Goal: Navigation & Orientation: Find specific page/section

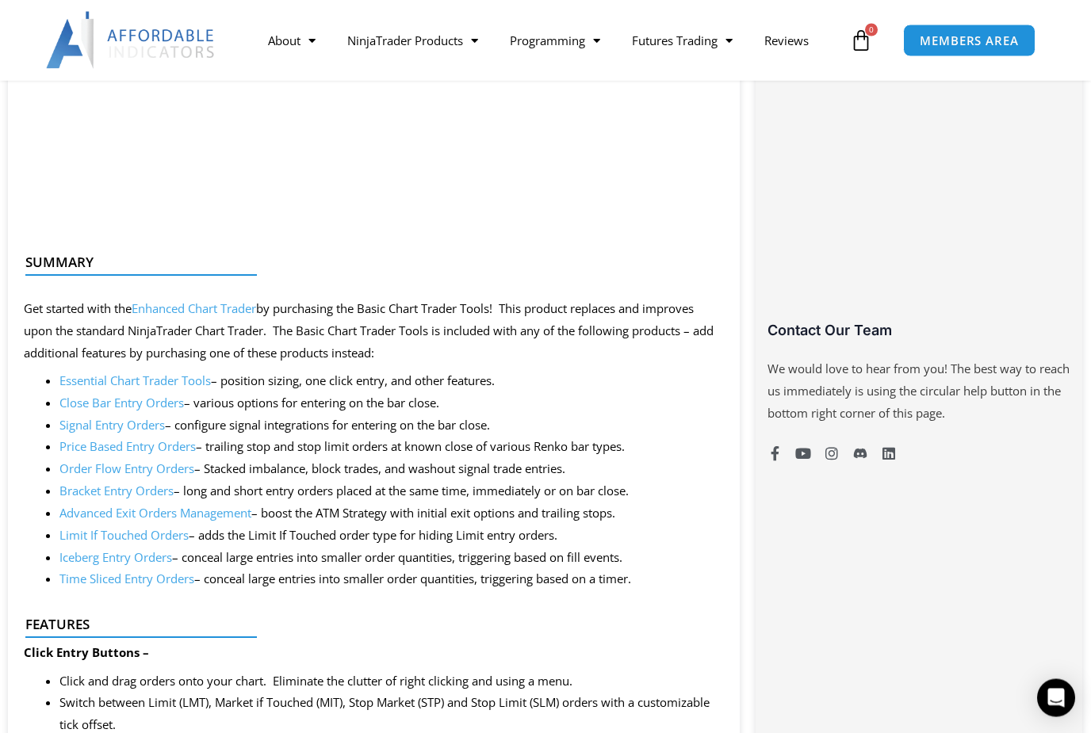
scroll to position [1030, 0]
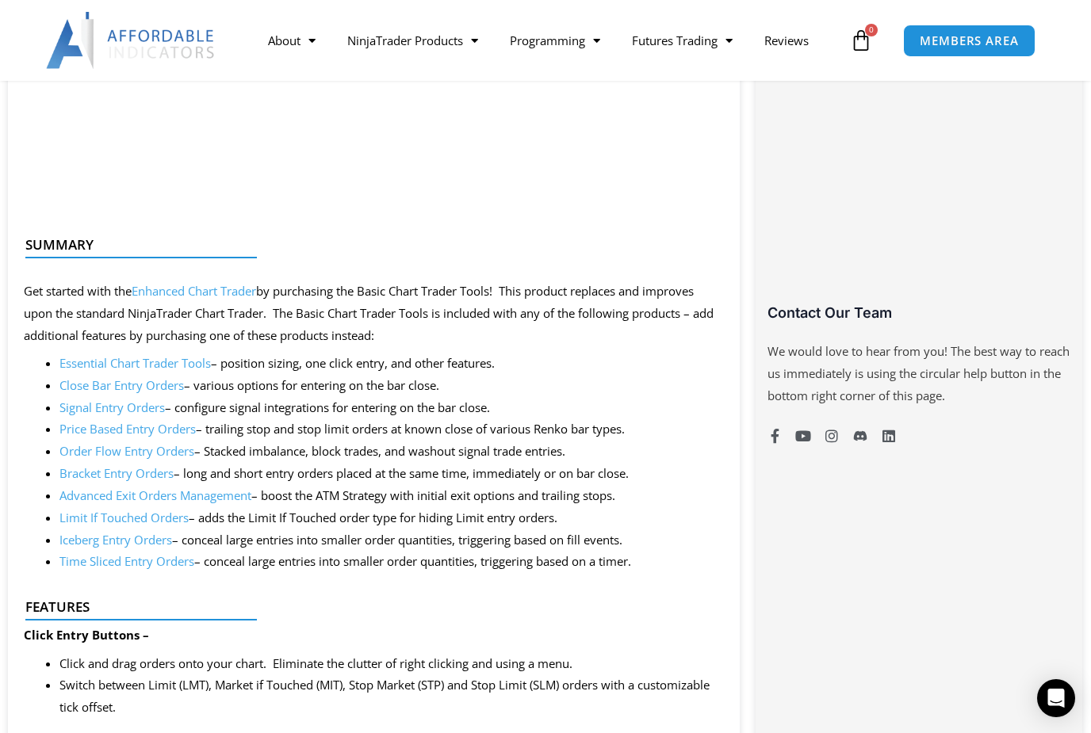
click at [105, 355] on link "Essential Chart Trader Tools" at bounding box center [134, 363] width 151 height 16
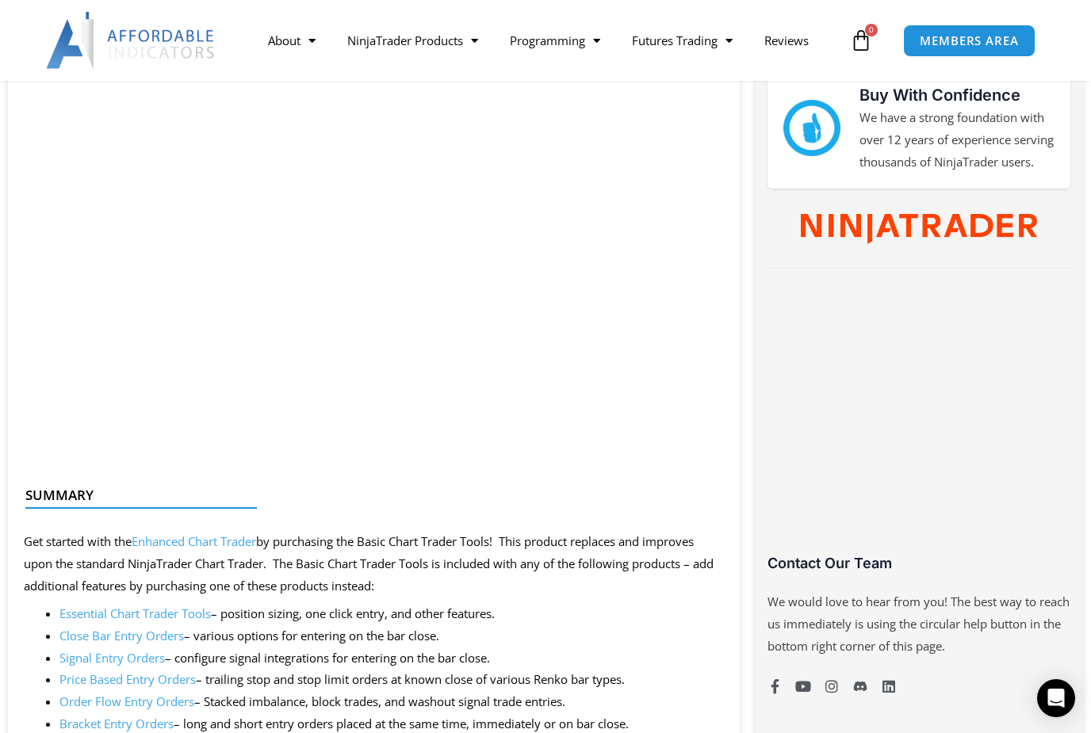
scroll to position [787, 0]
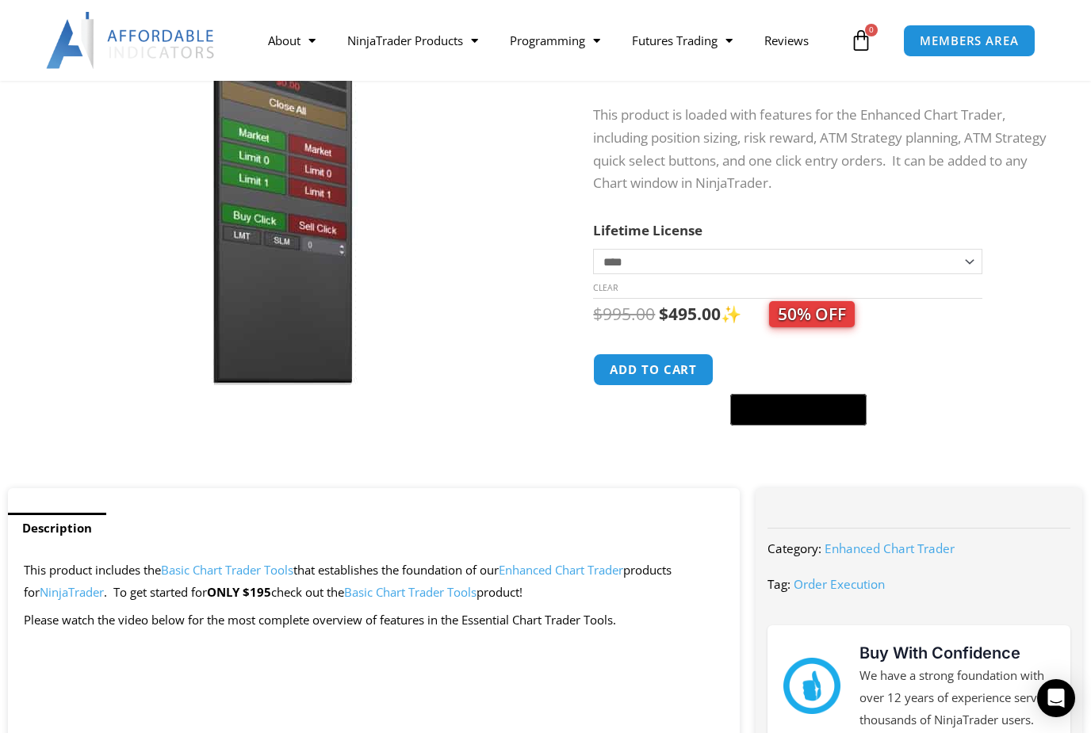
scroll to position [215, 0]
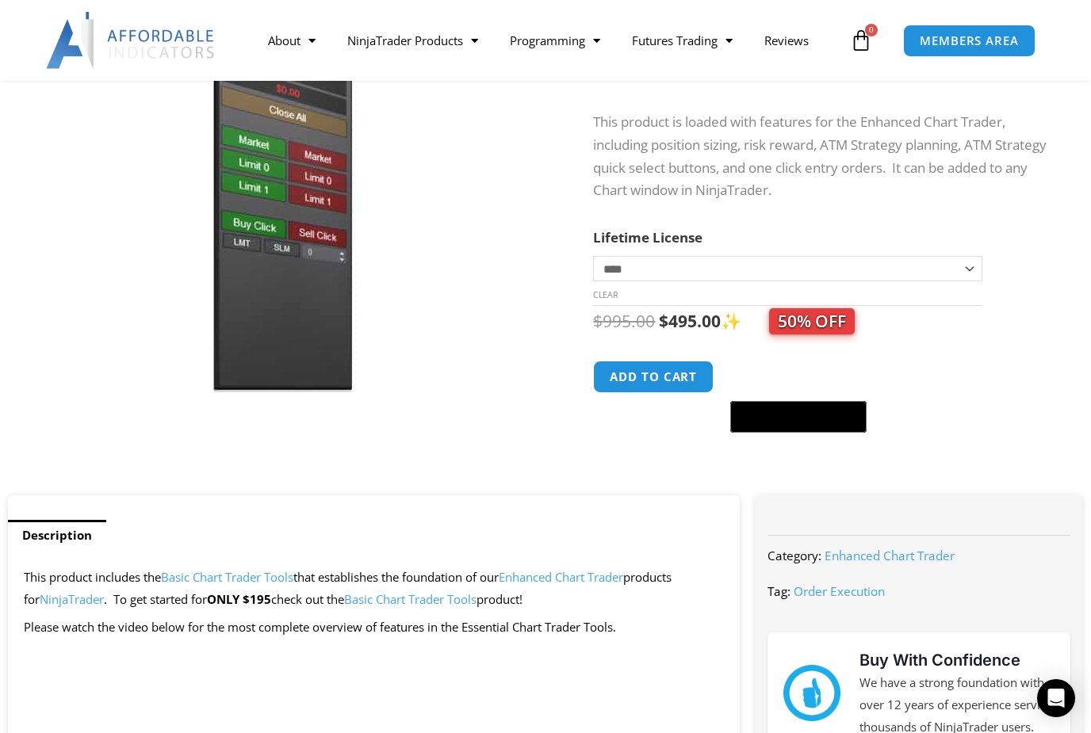
click at [813, 321] on span "50% OFF" at bounding box center [812, 321] width 86 height 26
click at [802, 332] on span "50% OFF" at bounding box center [812, 321] width 86 height 26
click at [640, 273] on select "**********" at bounding box center [787, 268] width 389 height 25
click at [819, 322] on span "50% OFF" at bounding box center [812, 321] width 86 height 26
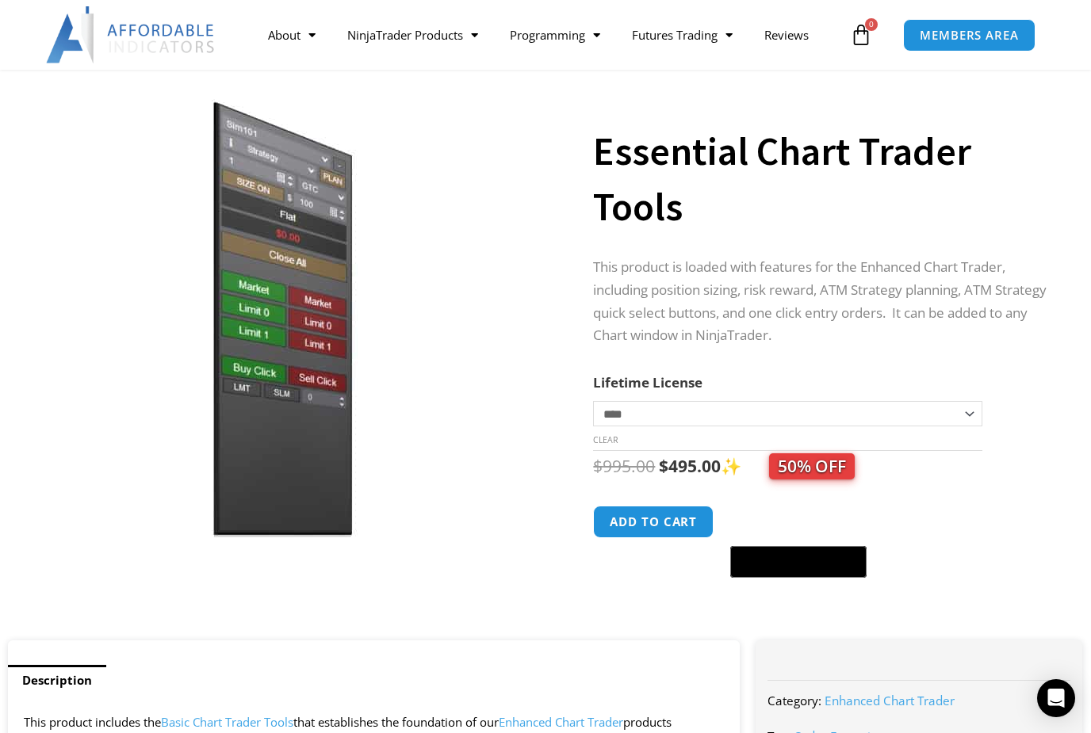
scroll to position [0, 0]
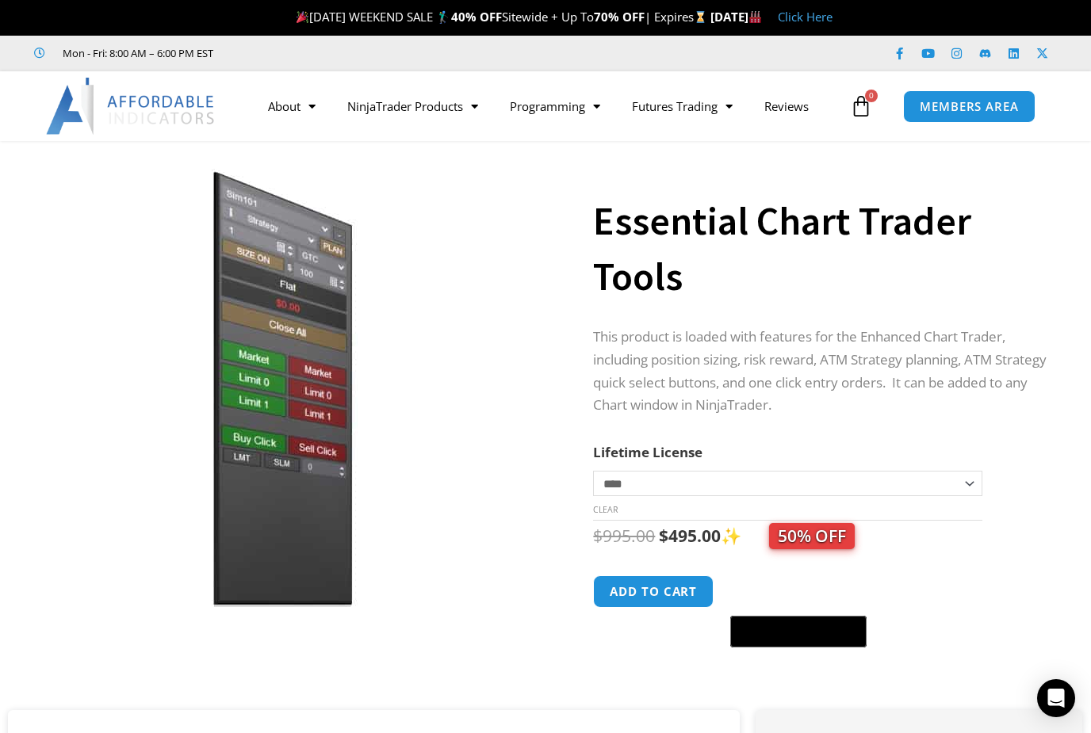
click at [594, 11] on strong "70% OFF" at bounding box center [619, 17] width 51 height 16
click at [832, 12] on link "Click Here" at bounding box center [805, 17] width 55 height 16
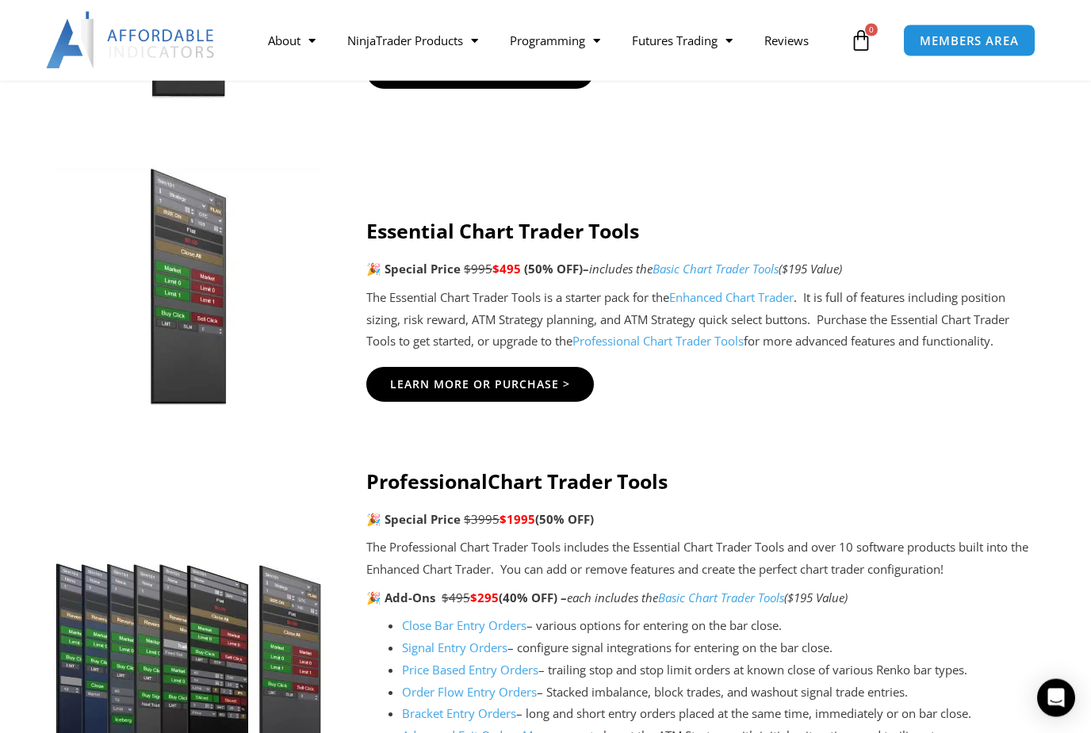
scroll to position [1263, 0]
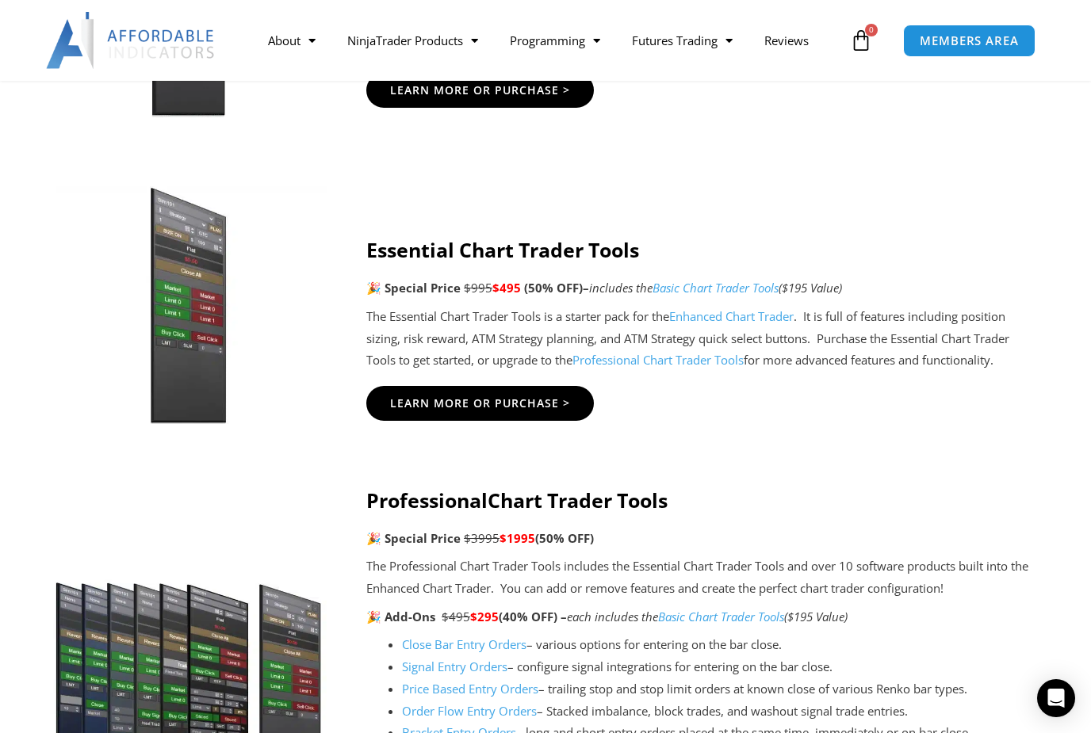
click at [421, 386] on link "Learn More Or Purchase >" at bounding box center [479, 403] width 227 height 35
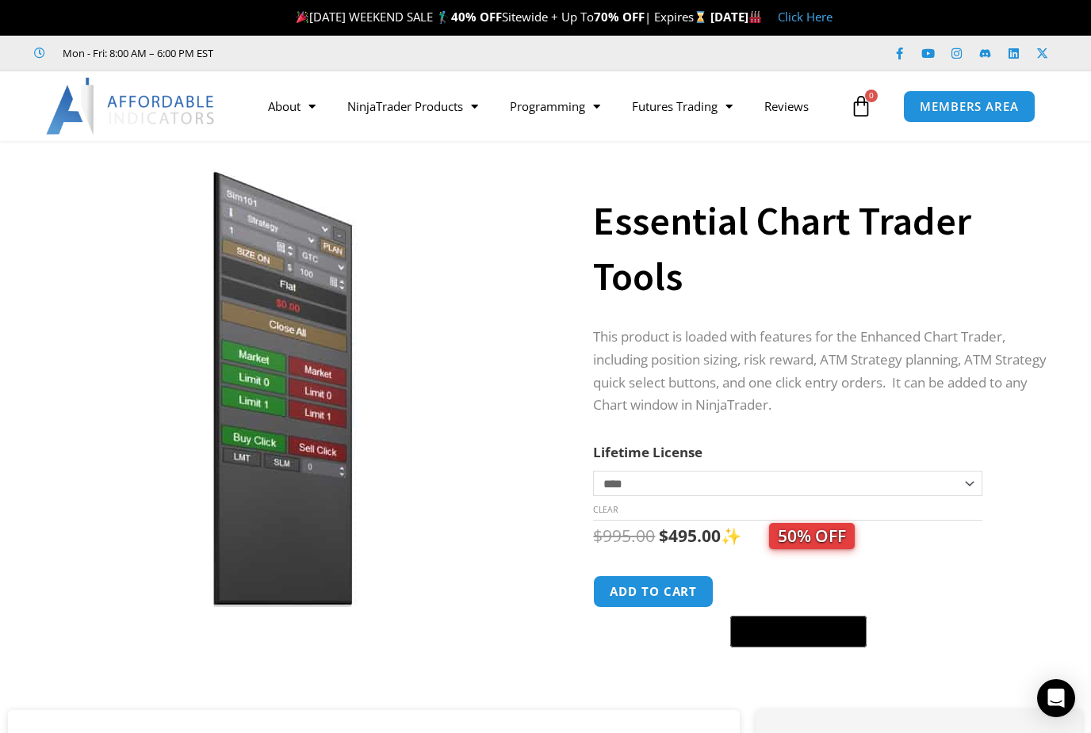
click at [294, 110] on link "About" at bounding box center [291, 106] width 79 height 36
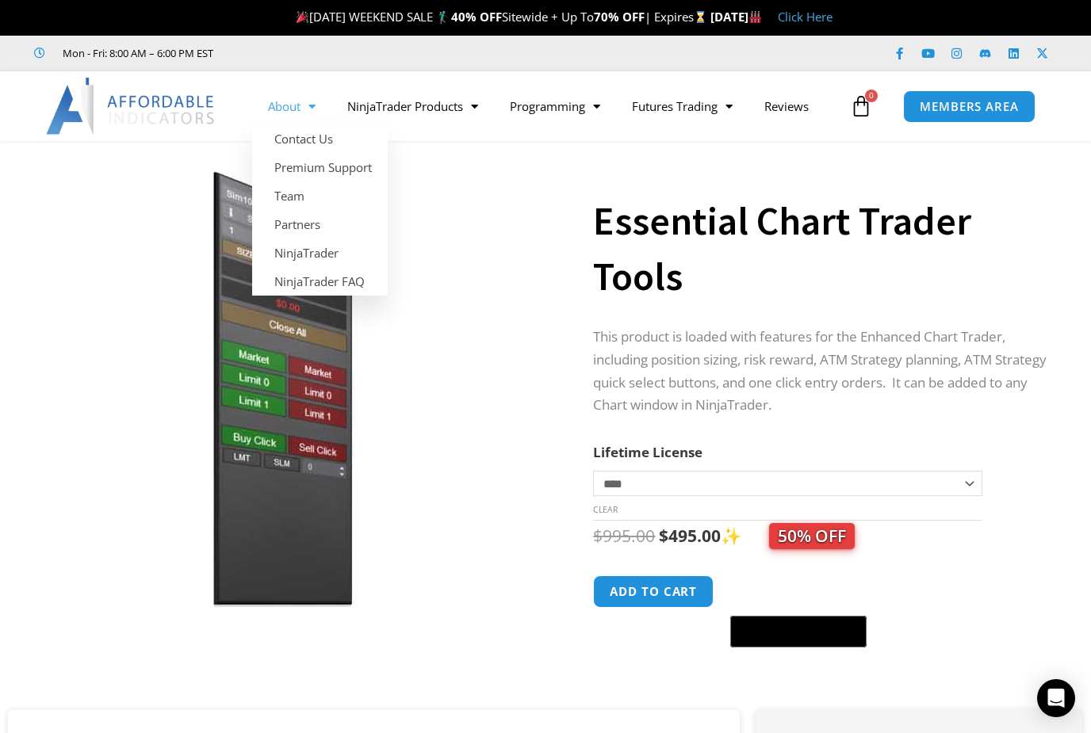
click at [287, 139] on link "Contact Us" at bounding box center [320, 138] width 136 height 29
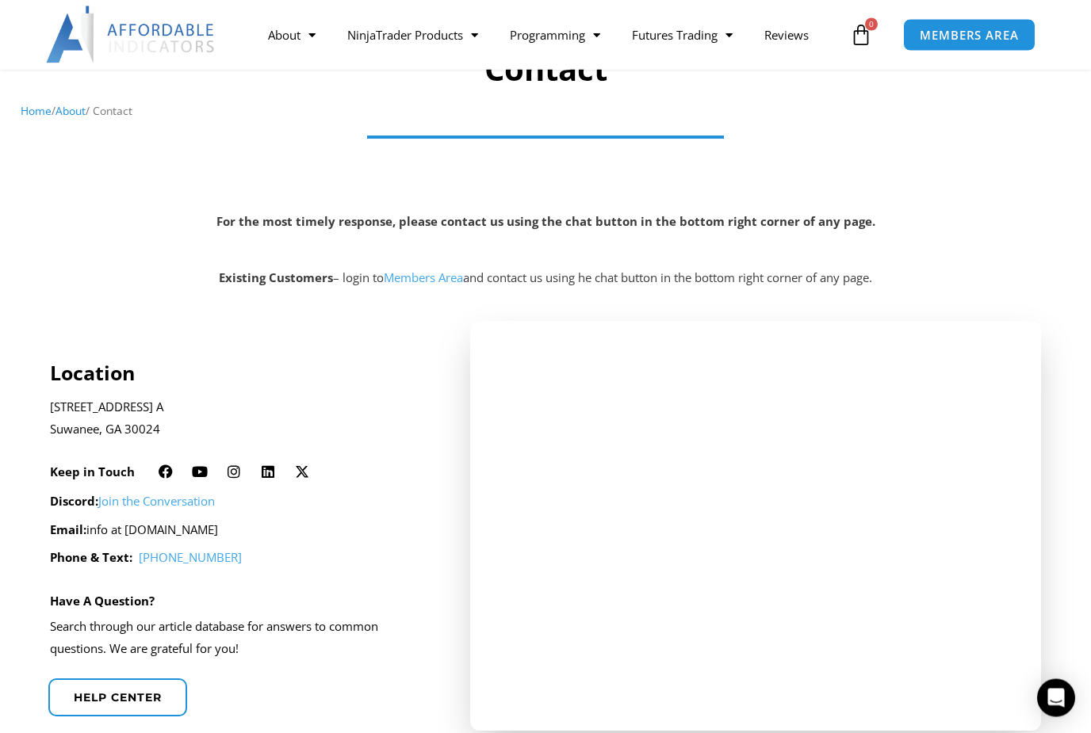
scroll to position [151, 0]
click at [966, 40] on span "MEMBERS AREA" at bounding box center [968, 35] width 99 height 12
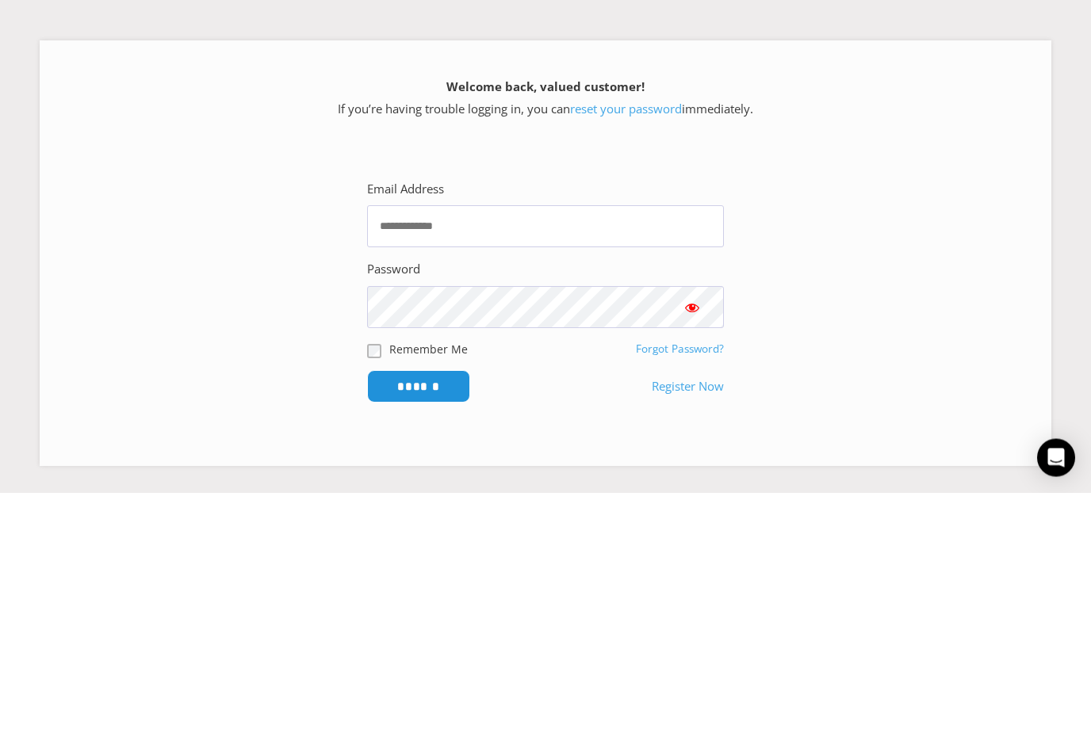
scroll to position [246, 0]
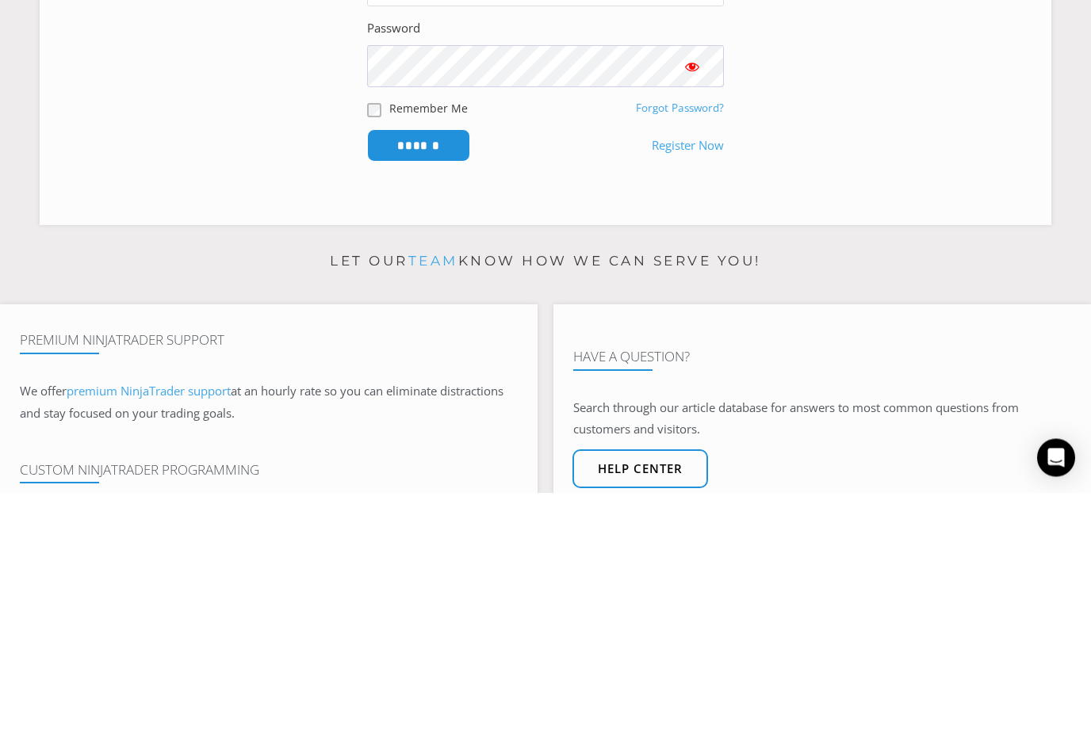
type input "**********"
click at [418, 384] on input "******" at bounding box center [418, 386] width 103 height 32
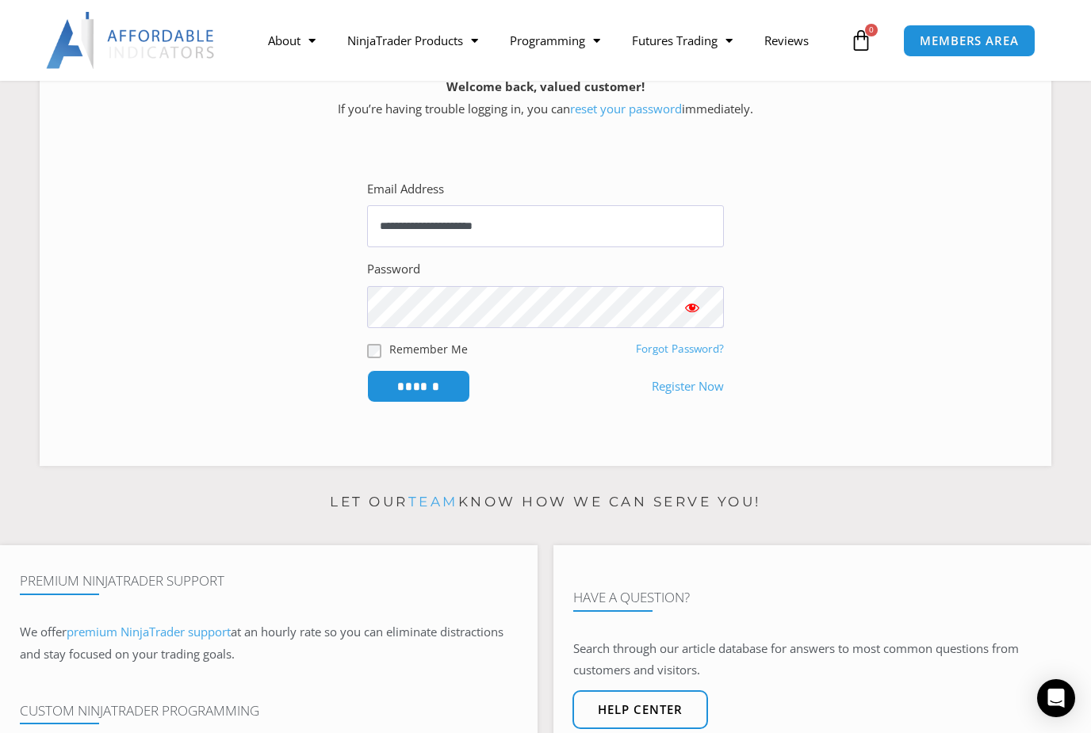
click at [425, 396] on input "******" at bounding box center [418, 386] width 103 height 32
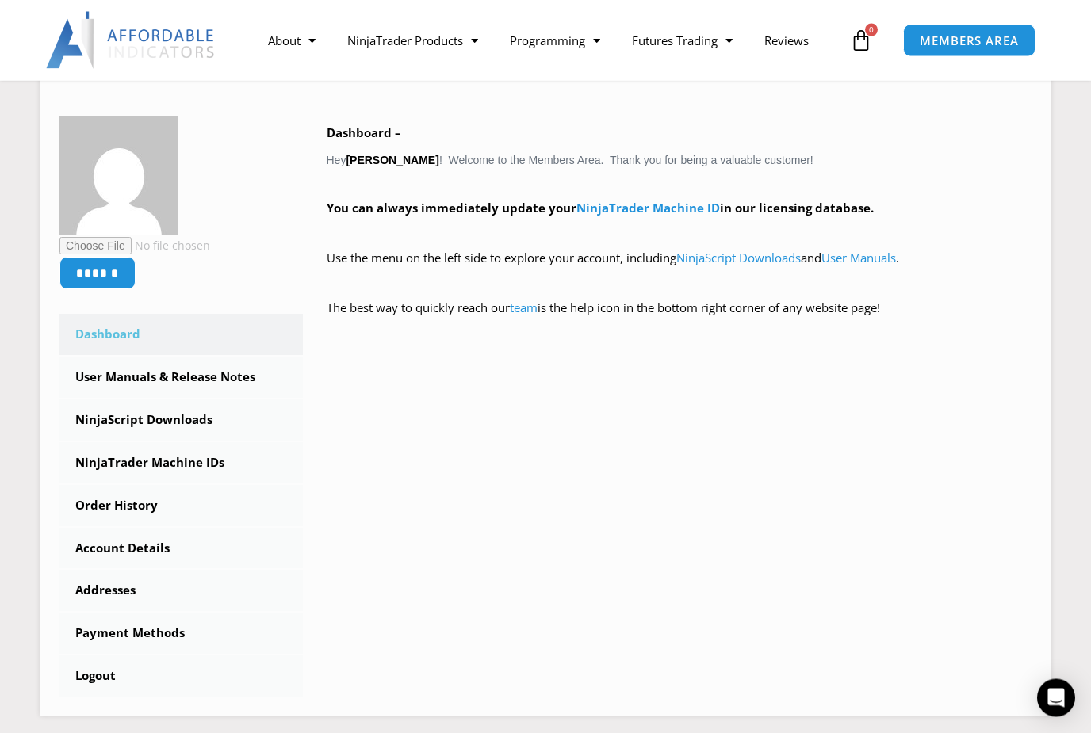
scroll to position [239, 0]
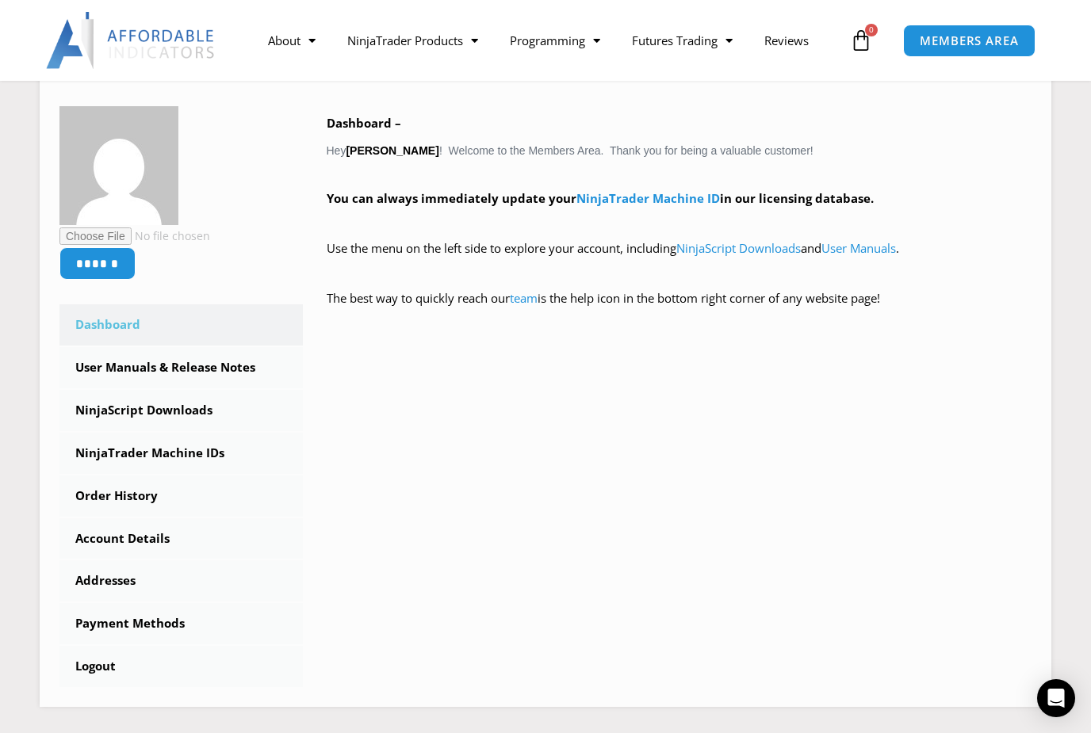
click at [100, 495] on link "Order History" at bounding box center [180, 496] width 243 height 41
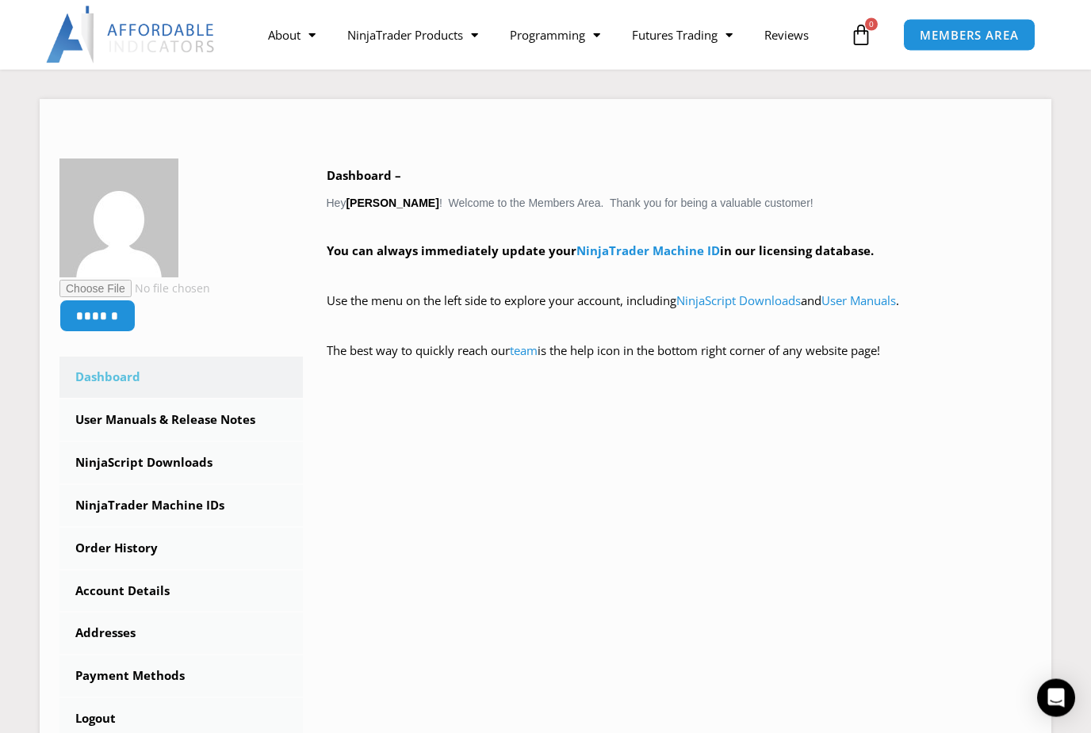
scroll to position [198, 0]
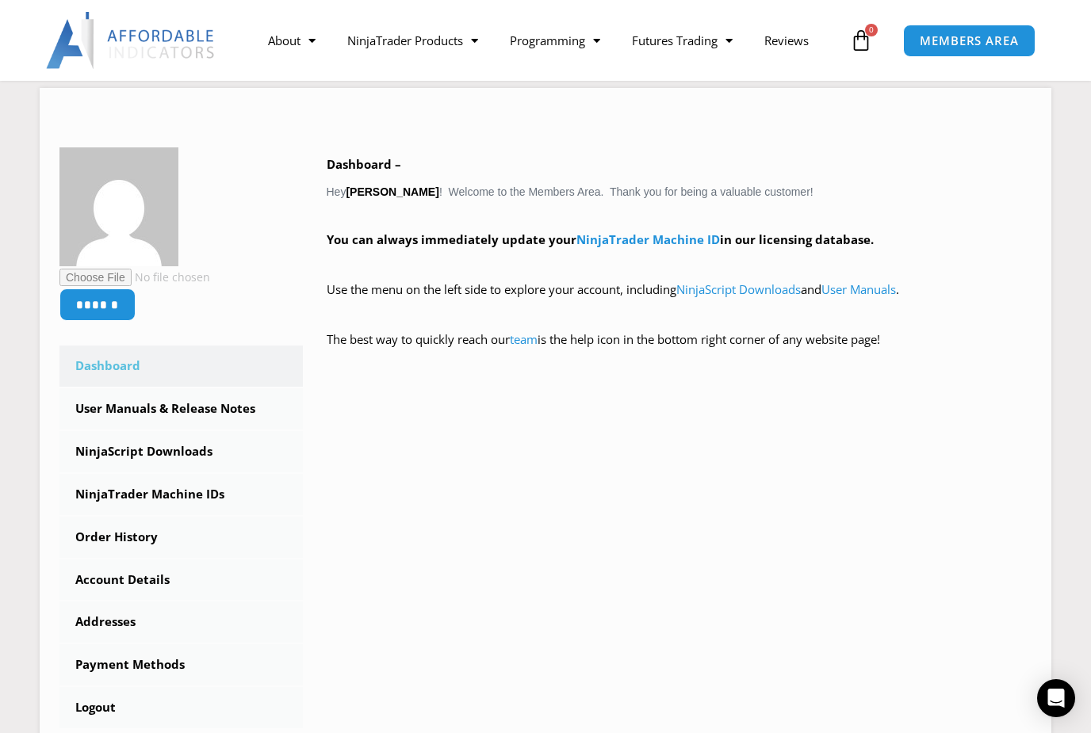
click at [112, 544] on link "Order History" at bounding box center [180, 537] width 243 height 41
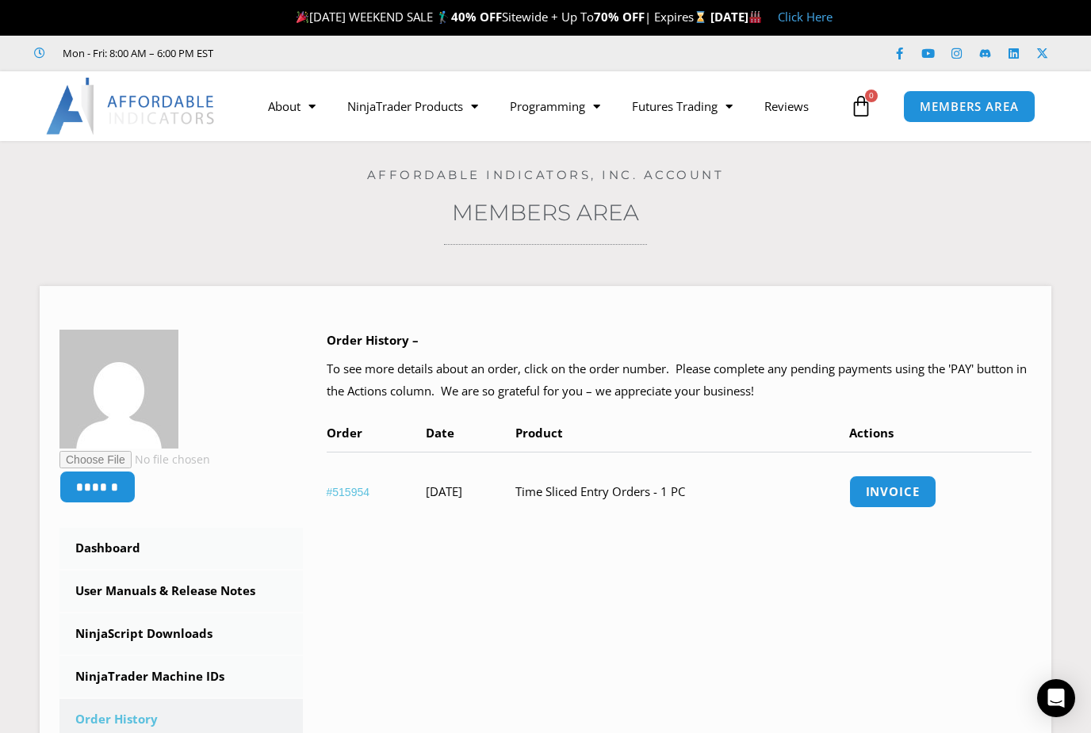
click at [832, 17] on link "Click Here" at bounding box center [805, 17] width 55 height 16
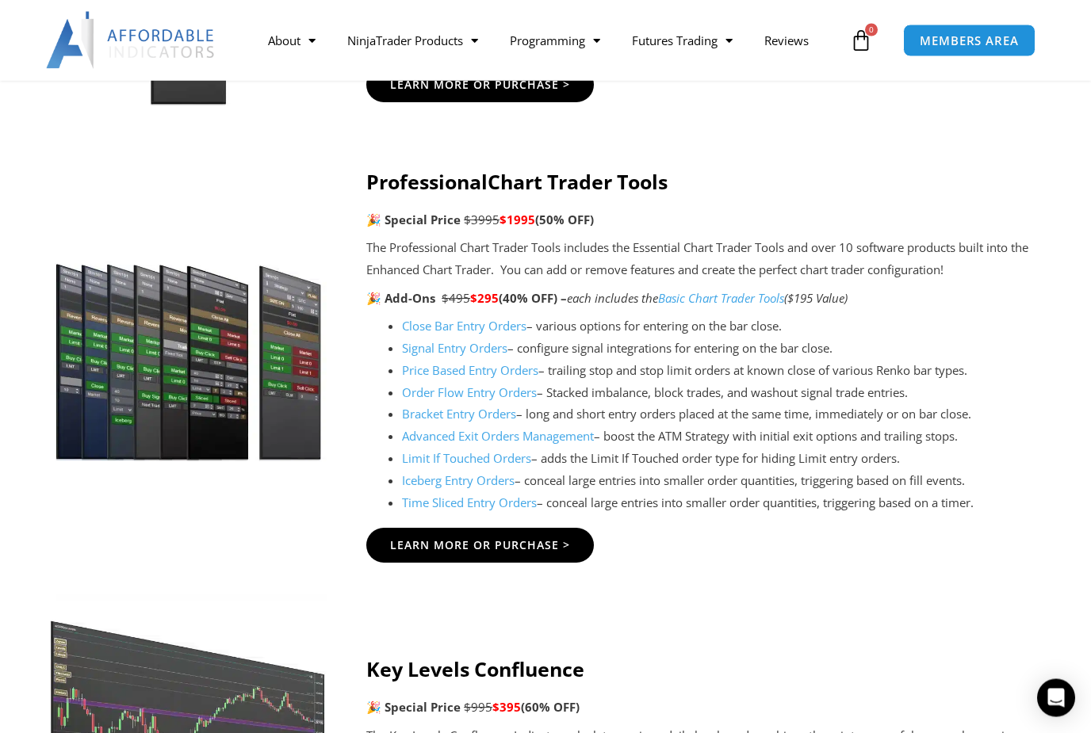
scroll to position [1566, 0]
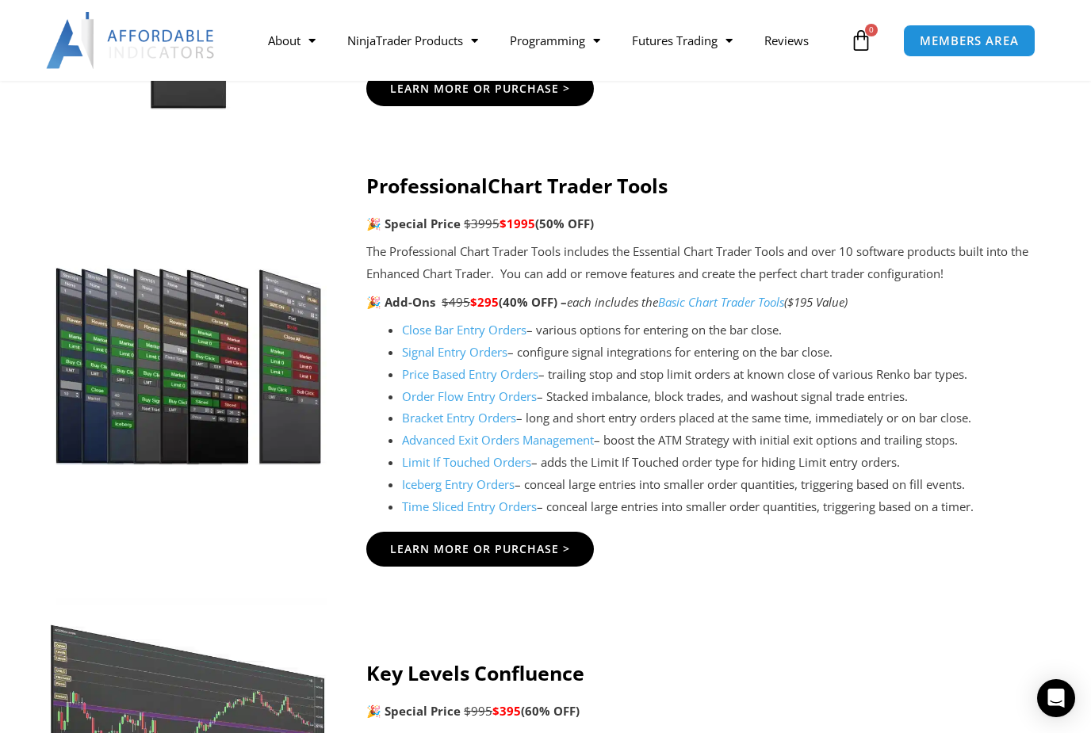
click at [442, 499] on link "Time Sliced Entry Orders" at bounding box center [469, 507] width 135 height 16
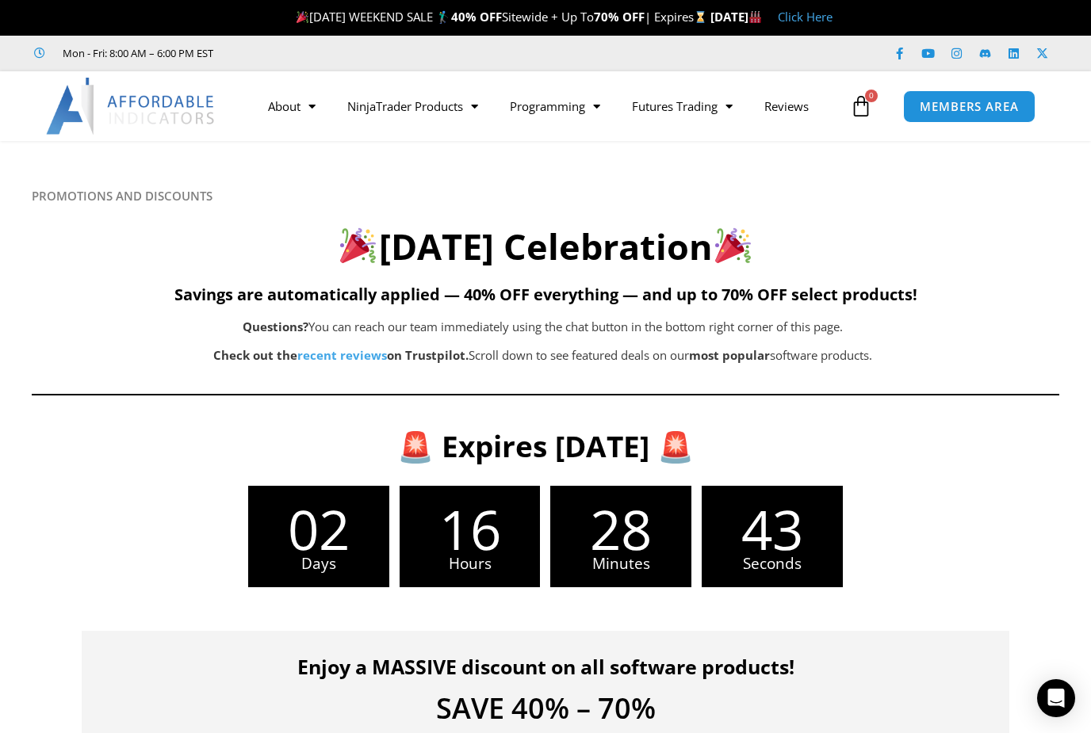
click at [284, 106] on link "About" at bounding box center [291, 106] width 79 height 36
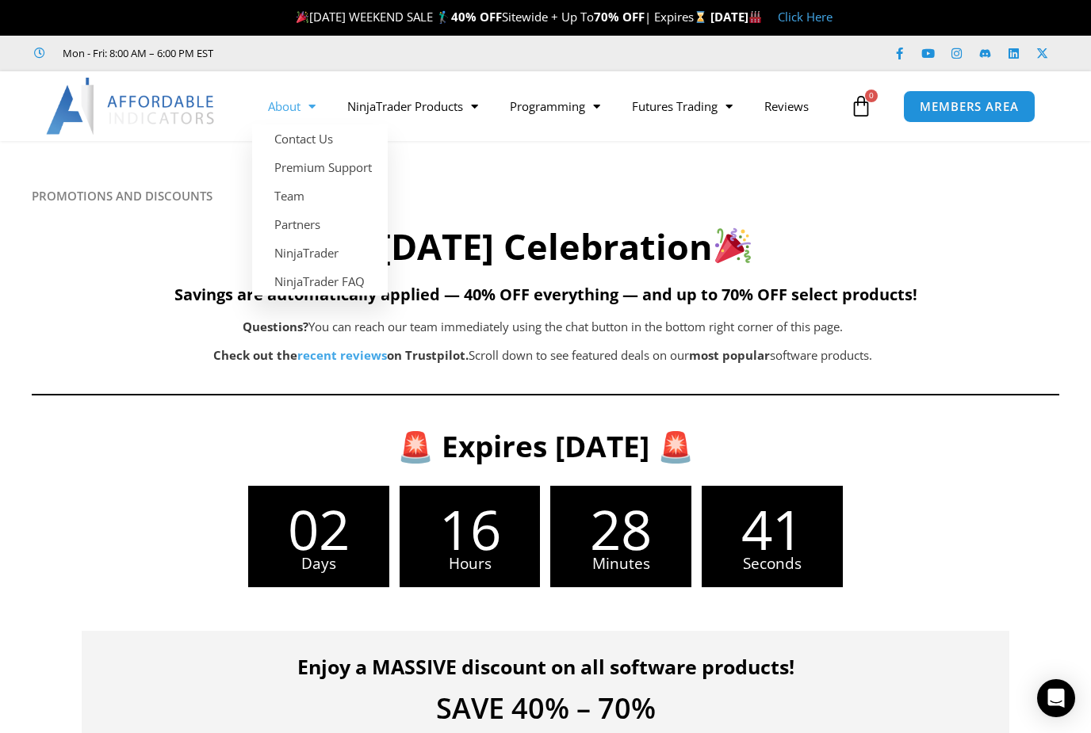
click at [288, 162] on link "Premium Support" at bounding box center [320, 167] width 136 height 29
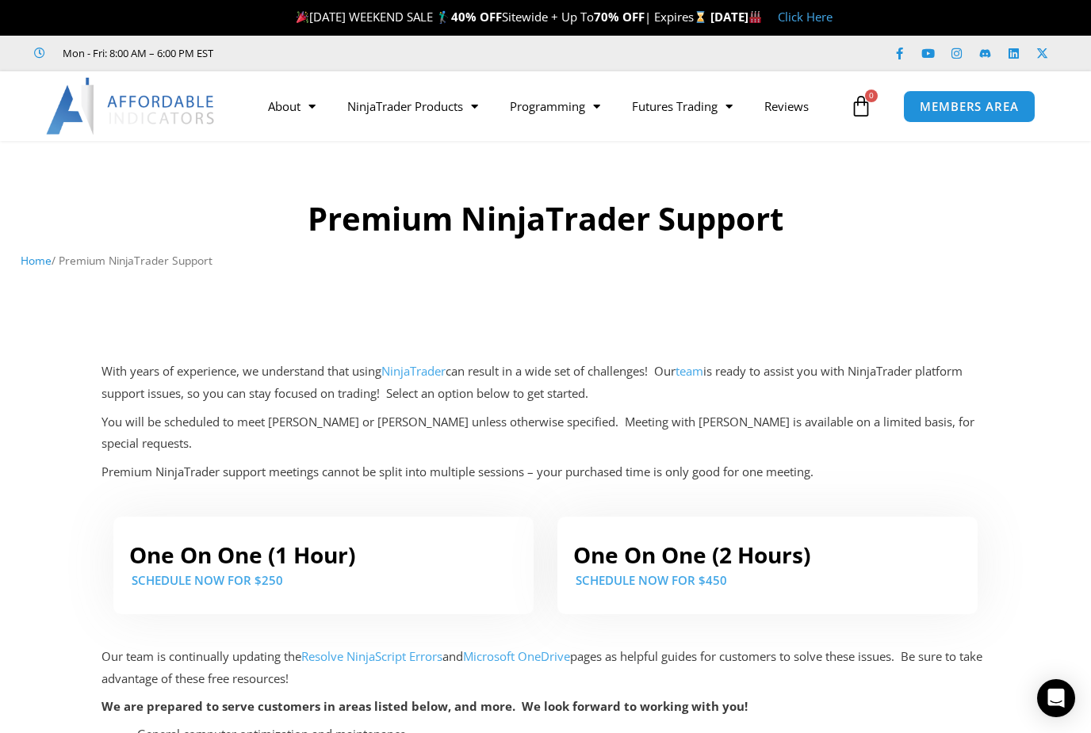
click at [297, 98] on link "About" at bounding box center [291, 106] width 79 height 36
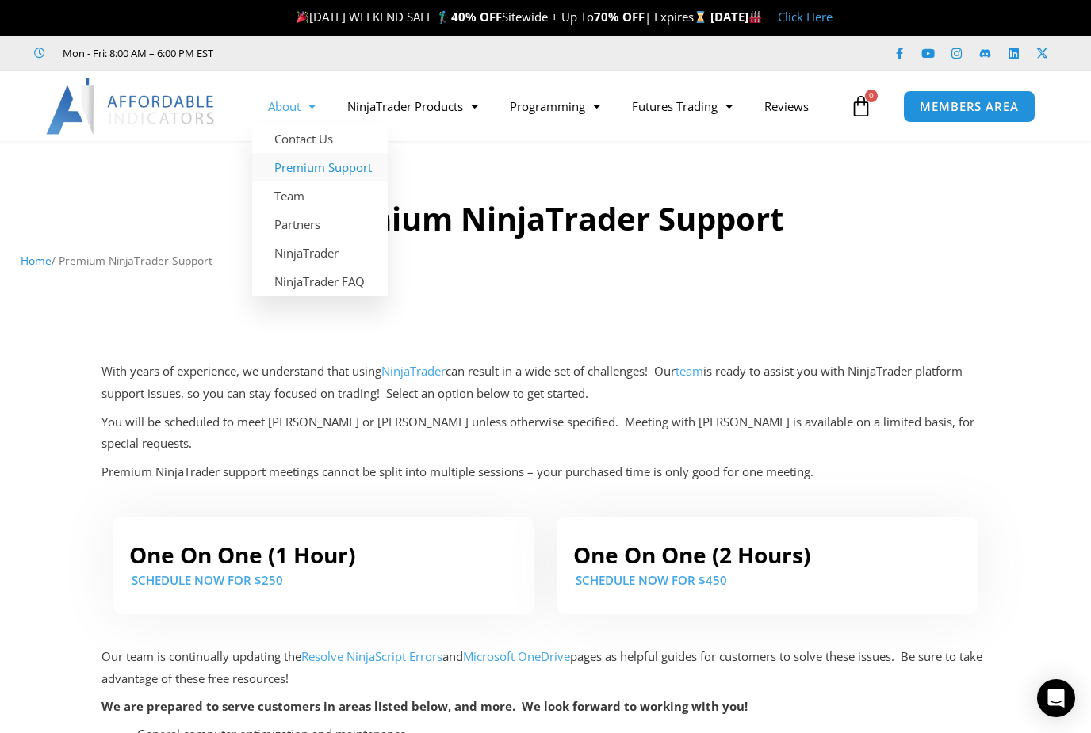
click at [276, 197] on link "Team" at bounding box center [320, 196] width 136 height 29
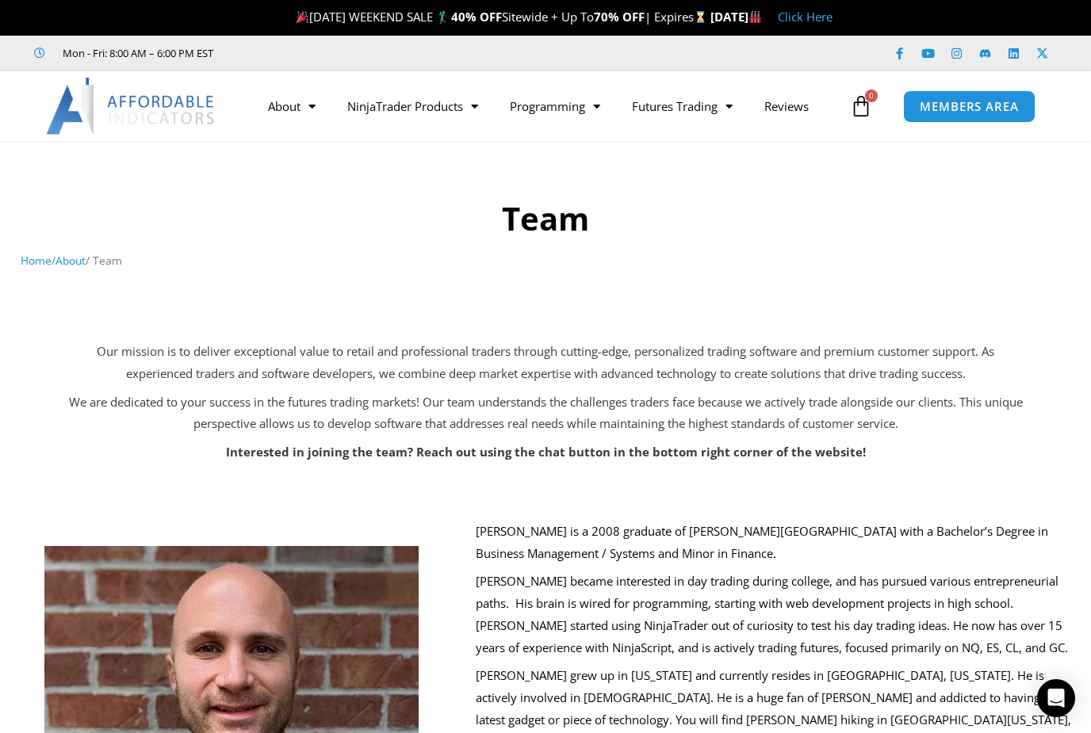
click at [478, 101] on span "Menu" at bounding box center [470, 107] width 15 height 28
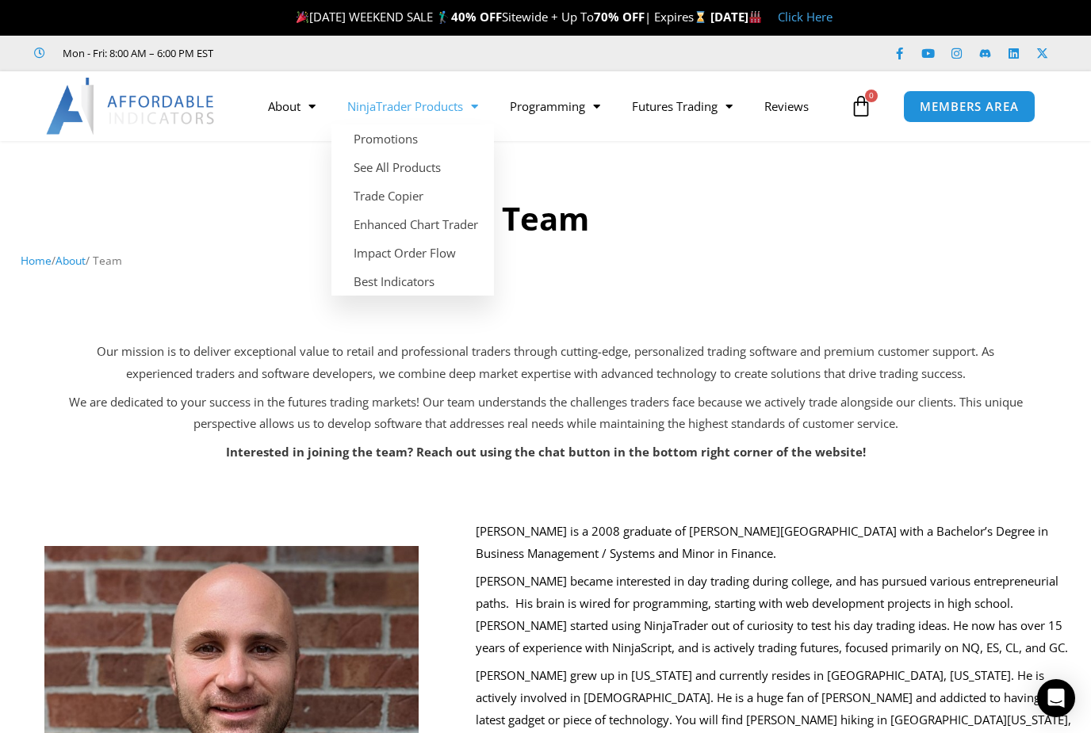
click at [611, 255] on nav "Home / About / Team" at bounding box center [546, 260] width 1050 height 21
